Goal: Information Seeking & Learning: Learn about a topic

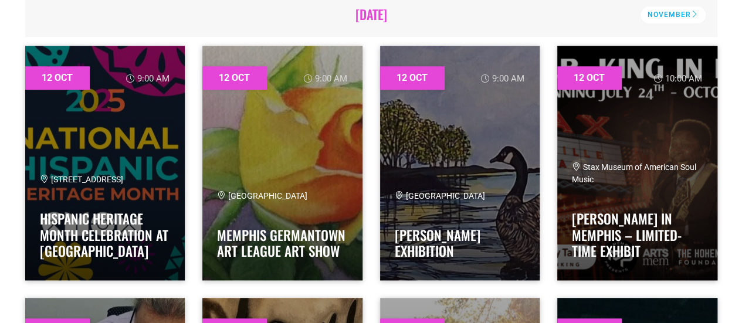
scroll to position [424, 0]
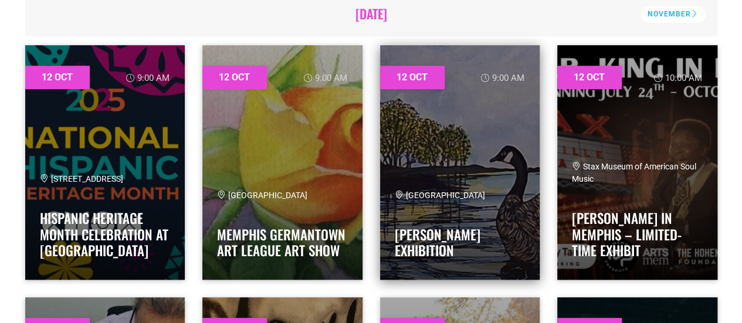
drag, startPoint x: 0, startPoint y: 0, endPoint x: 435, endPoint y: 163, distance: 464.5
click at [435, 163] on link at bounding box center [460, 162] width 160 height 234
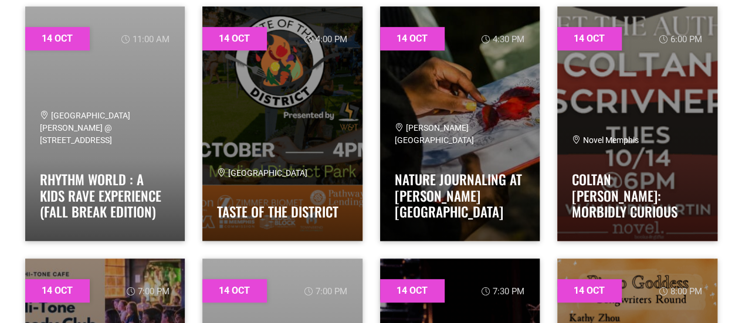
scroll to position [2489, 0]
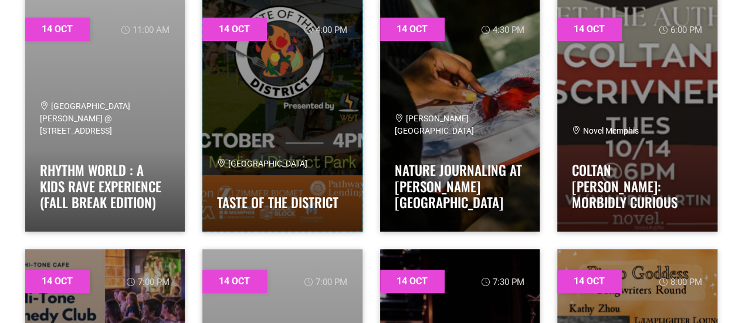
click at [315, 128] on link at bounding box center [282, 114] width 160 height 234
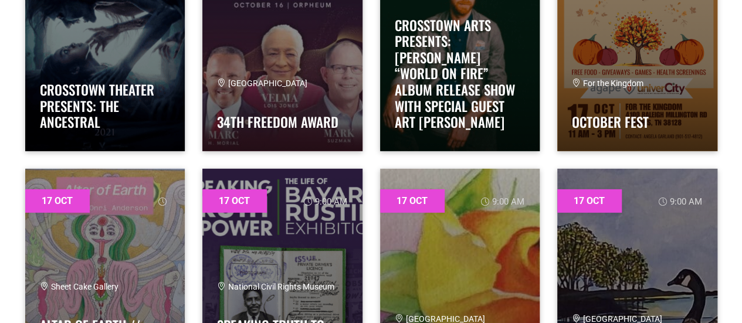
scroll to position [6108, 0]
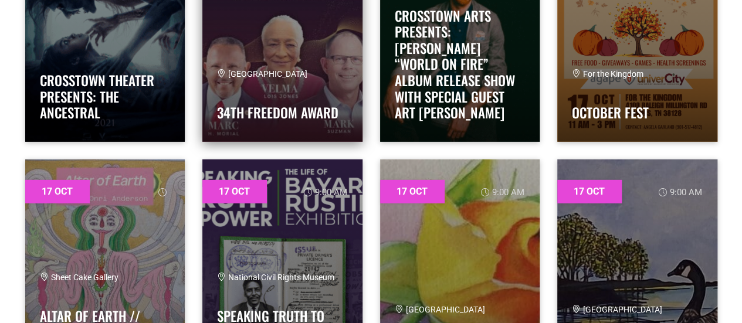
click at [300, 90] on div "Orpheum Theatre 34th Freedom Award" at bounding box center [282, 97] width 131 height 59
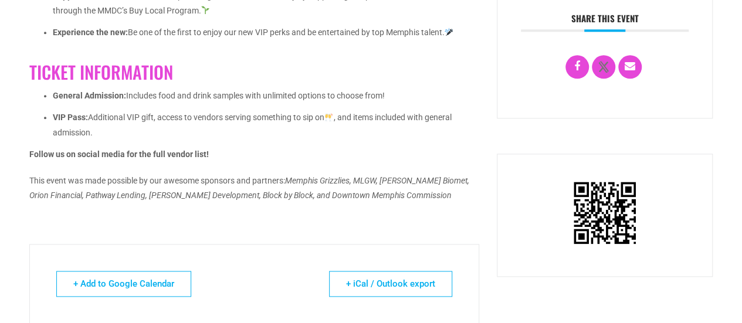
scroll to position [664, 0]
